Goal: Information Seeking & Learning: Learn about a topic

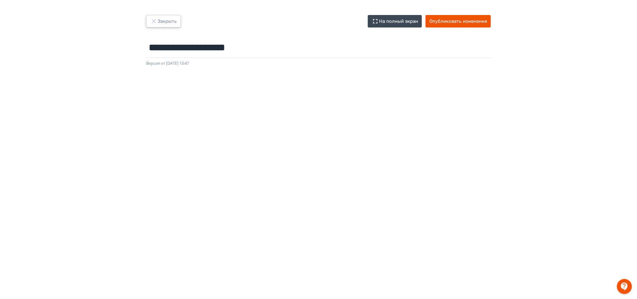
click at [166, 19] on button "Закрыть" at bounding box center [163, 21] width 35 height 12
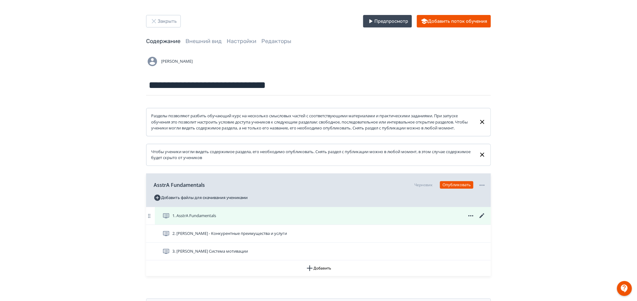
click at [202, 219] on span "1. AsstrA Fundamentals" at bounding box center [194, 216] width 44 height 6
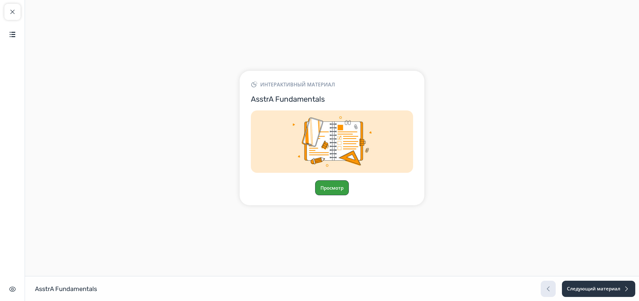
click at [334, 187] on button "Просмотр" at bounding box center [332, 187] width 34 height 15
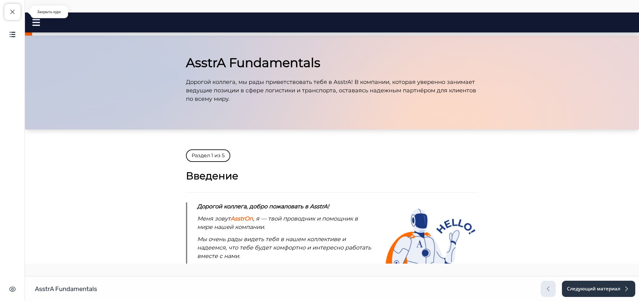
click at [11, 7] on button "Закрыть курс" at bounding box center [12, 12] width 16 height 16
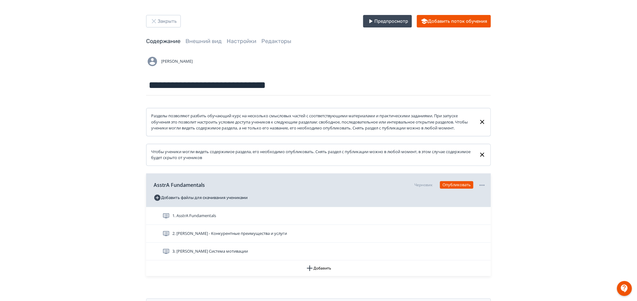
click at [201, 219] on span "1. AsstrA Fundamentals" at bounding box center [194, 216] width 44 height 6
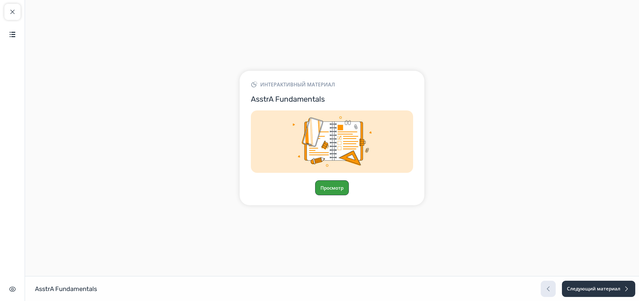
click at [327, 186] on button "Просмотр" at bounding box center [332, 187] width 34 height 15
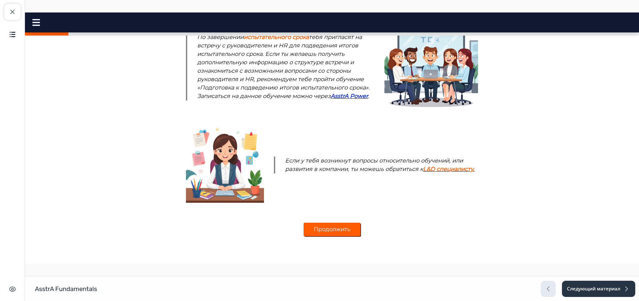
scroll to position [574, 0]
click at [333, 229] on button "Продолжить" at bounding box center [332, 229] width 57 height 13
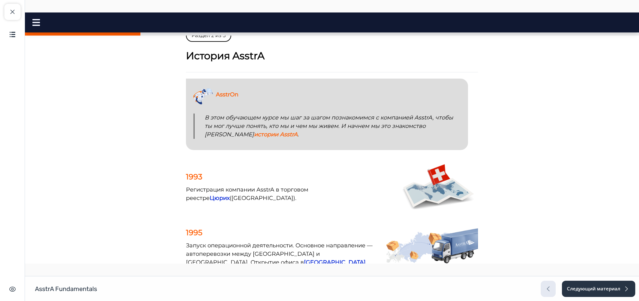
scroll to position [0, 0]
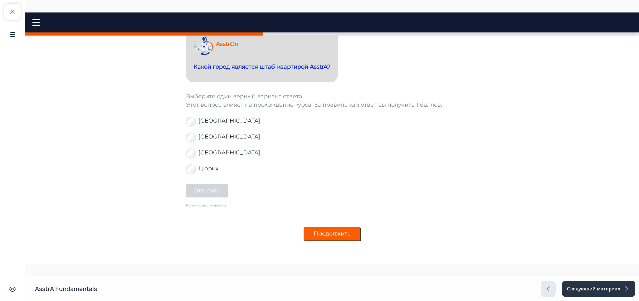
click at [328, 229] on button "Продолжить" at bounding box center [332, 233] width 57 height 13
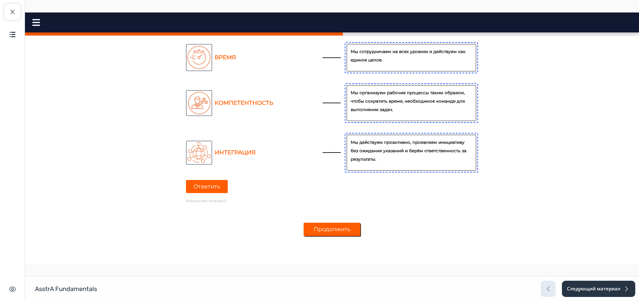
click at [328, 227] on button "Продолжить" at bounding box center [332, 229] width 57 height 13
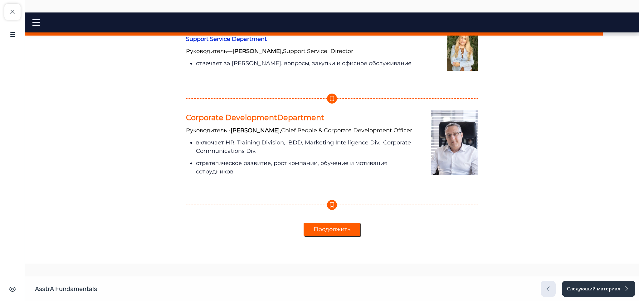
click at [330, 230] on button "Продолжить" at bounding box center [332, 229] width 57 height 13
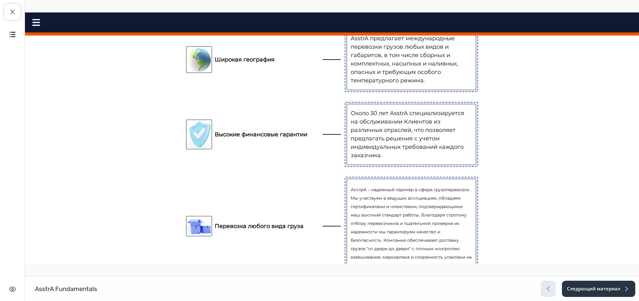
scroll to position [632, 0]
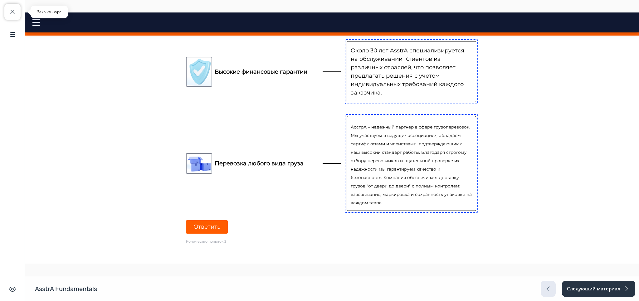
click at [12, 11] on span "button" at bounding box center [12, 11] width 7 height 7
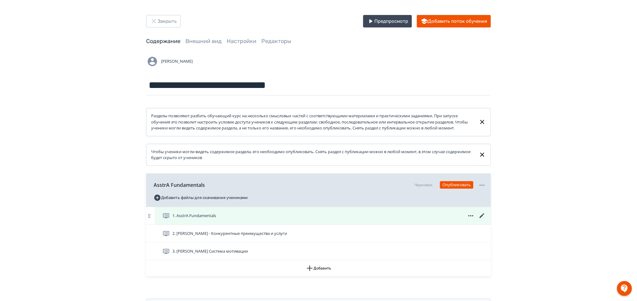
click at [483, 220] on icon at bounding box center [481, 215] width 7 height 7
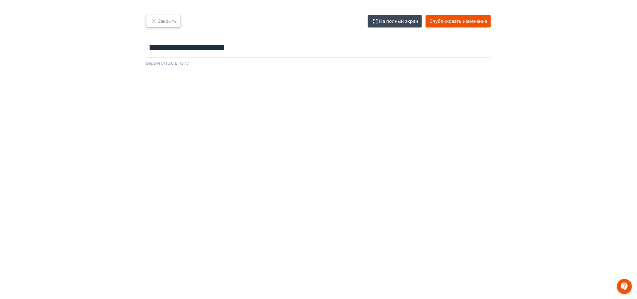
click at [164, 21] on button "Закрыть" at bounding box center [163, 21] width 35 height 12
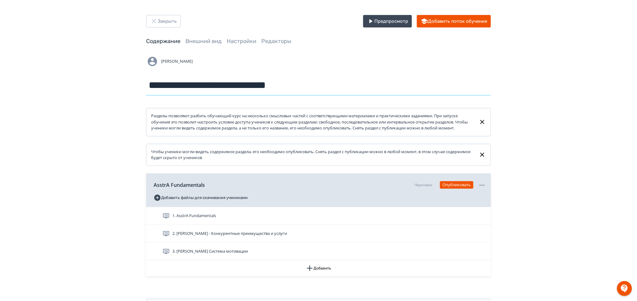
drag, startPoint x: 309, startPoint y: 87, endPoint x: 143, endPoint y: 89, distance: 165.5
click at [143, 89] on div "**********" at bounding box center [318, 164] width 375 height 299
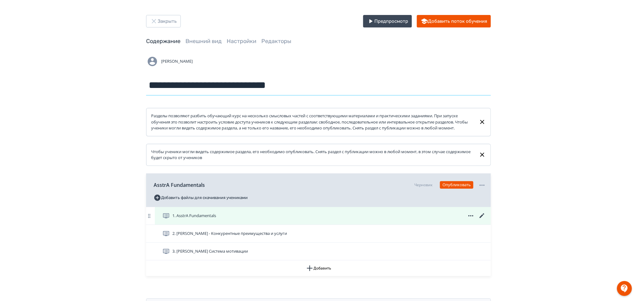
click at [211, 219] on span "1. AsstrA Fundamentals" at bounding box center [194, 216] width 44 height 6
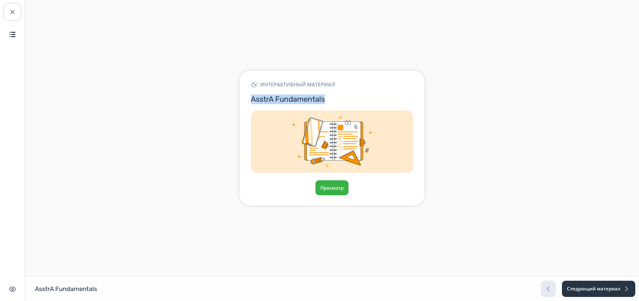
drag, startPoint x: 328, startPoint y: 97, endPoint x: 246, endPoint y: 102, distance: 82.0
click at [246, 102] on div "Интерактивный материал AsstrA Fundamentals Просмотр" at bounding box center [332, 138] width 185 height 135
